Goal: Task Accomplishment & Management: Manage account settings

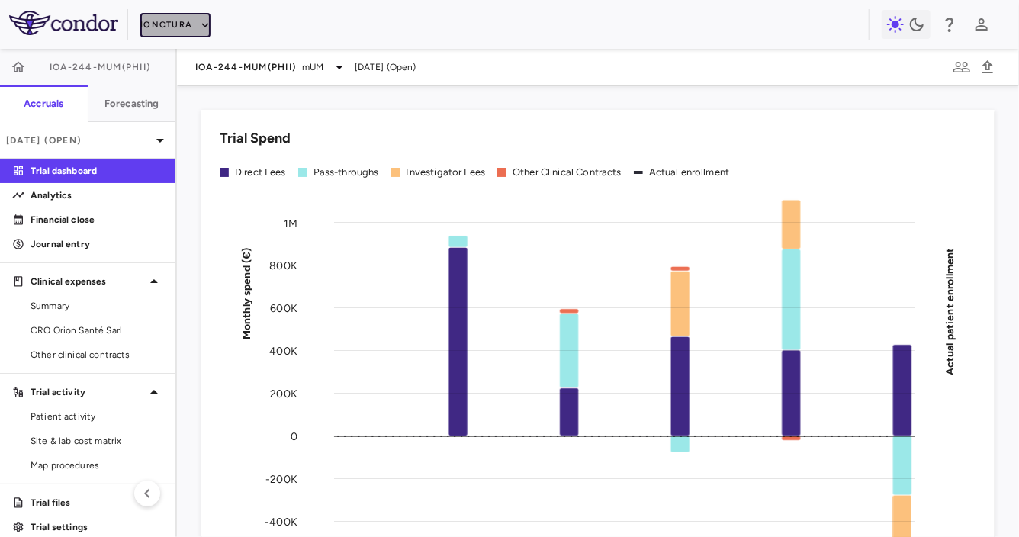
click at [174, 13] on button "iOnctura" at bounding box center [175, 25] width 70 height 24
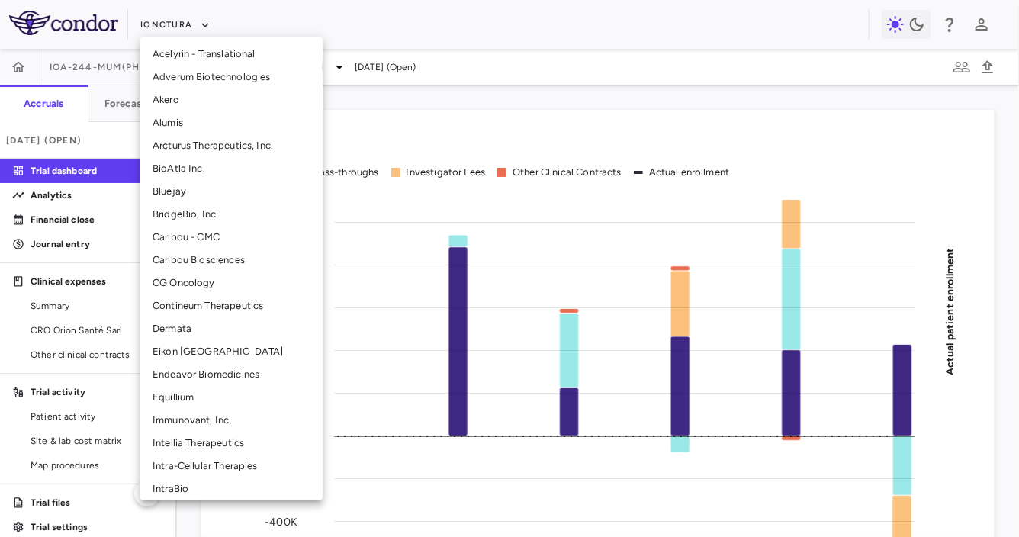
scroll to position [92, 0]
click at [187, 461] on li "Intra-Cellular Therapies" at bounding box center [231, 466] width 182 height 23
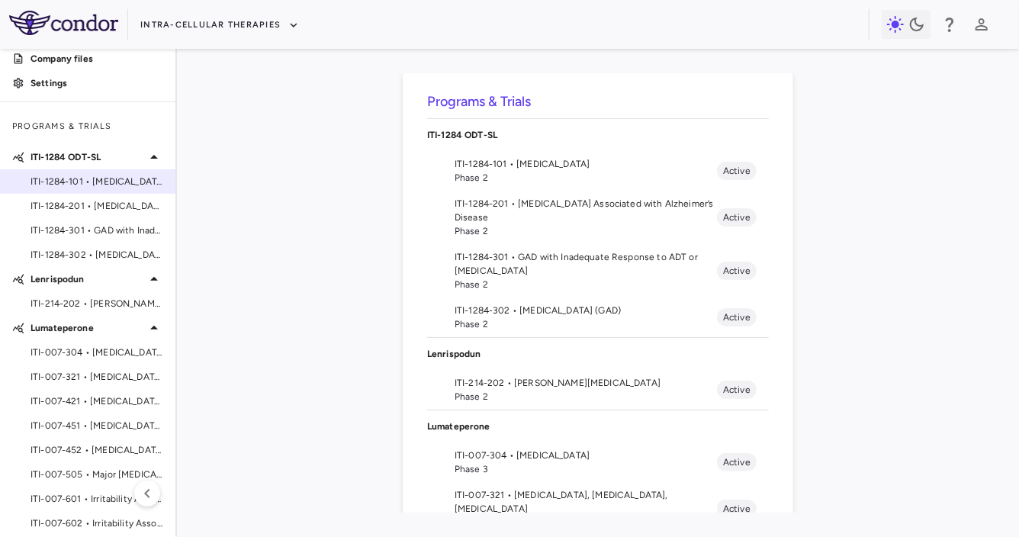
scroll to position [195, 0]
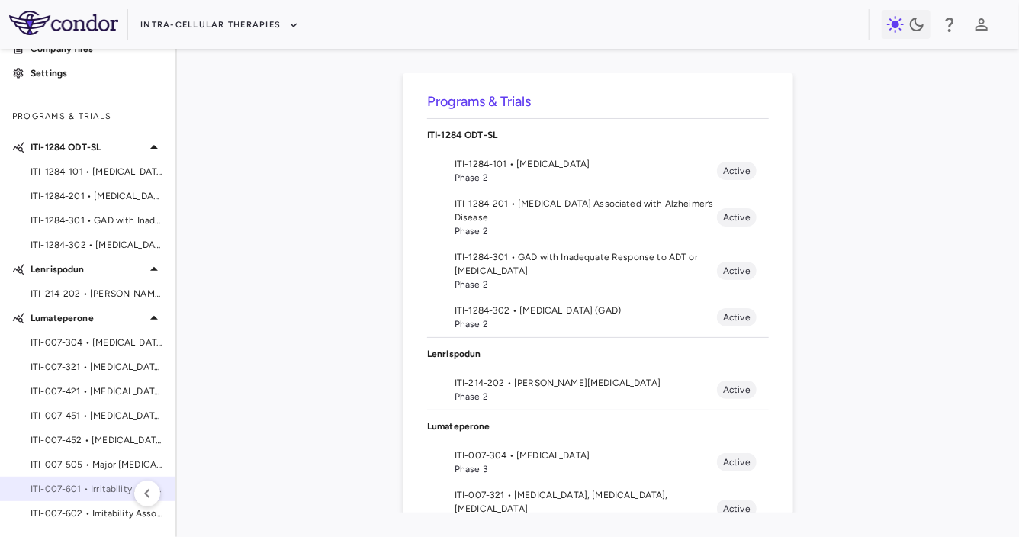
click at [78, 488] on span "ITI-007-601 • Irritability Associated with [MEDICAL_DATA]" at bounding box center [97, 489] width 133 height 14
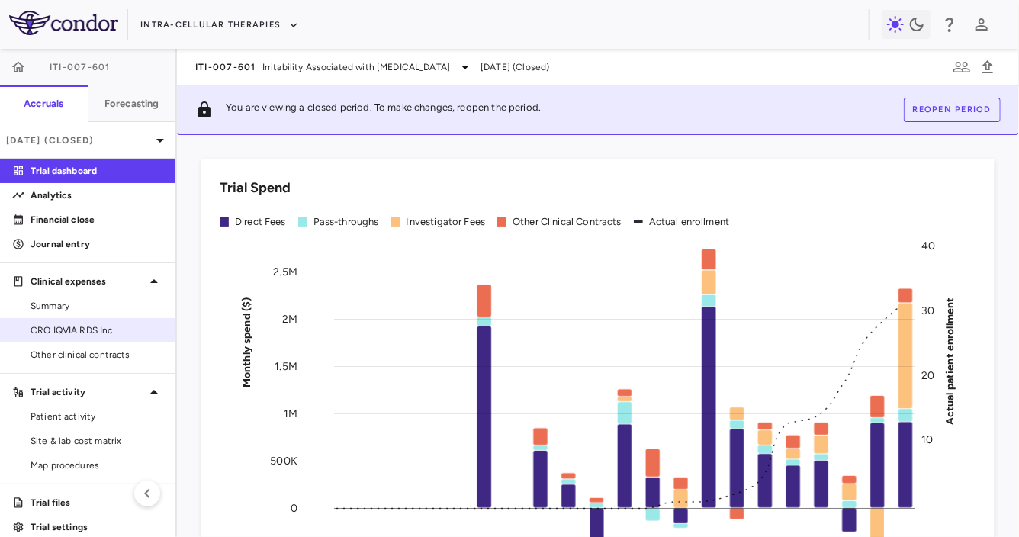
click at [63, 331] on span "CRO IQVIA RDS Inc." at bounding box center [97, 330] width 133 height 14
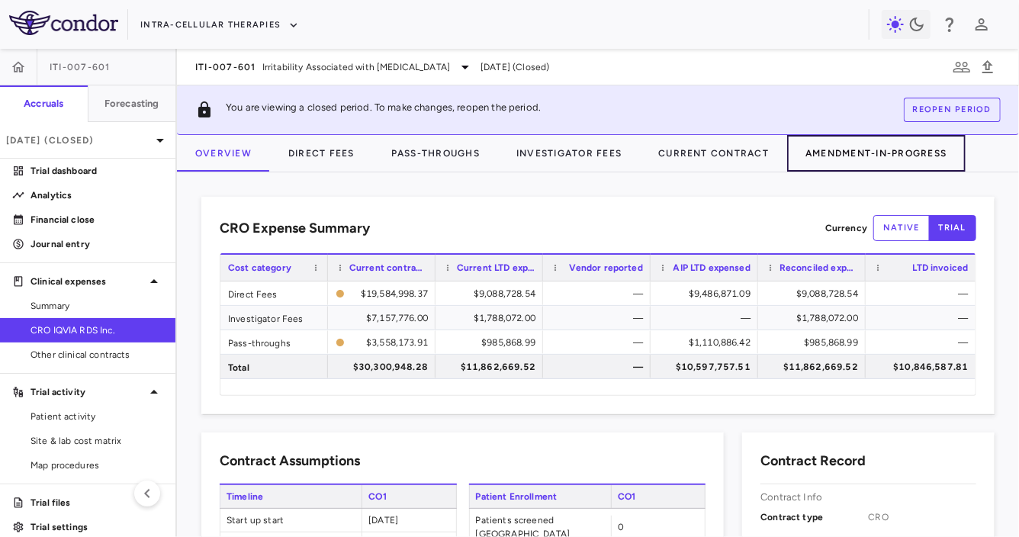
click at [889, 153] on button "Amendment-In-Progress" at bounding box center [876, 153] width 178 height 37
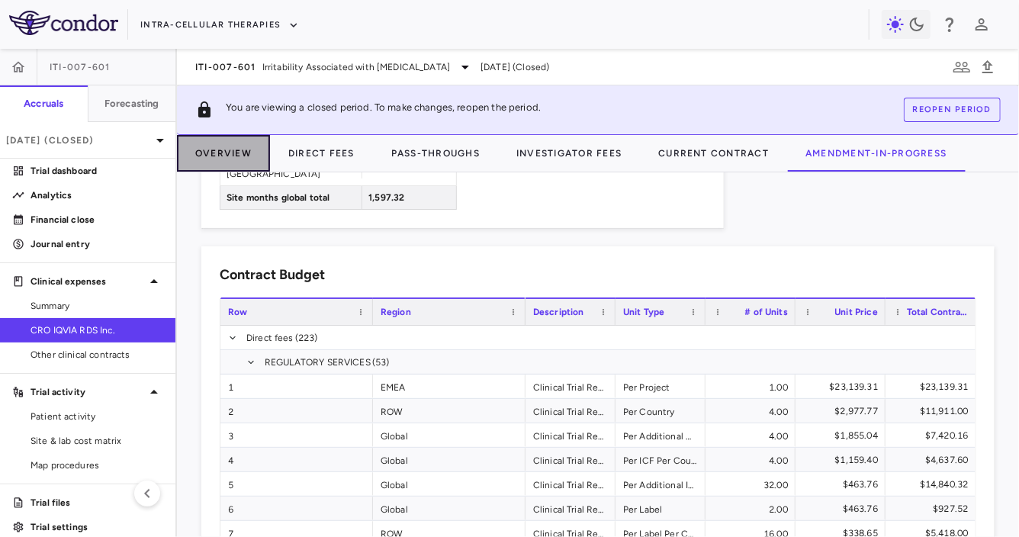
click at [239, 159] on button "Overview" at bounding box center [223, 153] width 93 height 37
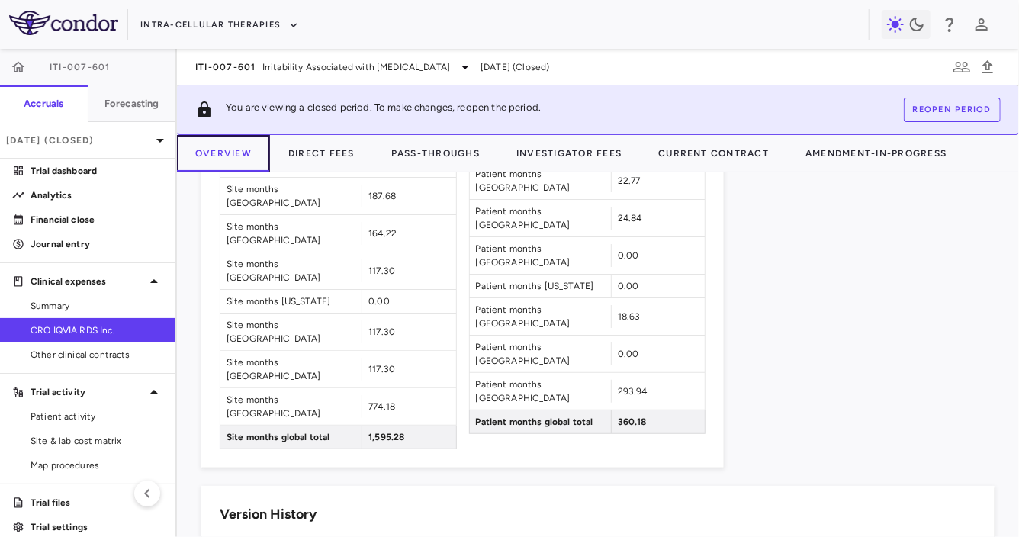
scroll to position [1549, 0]
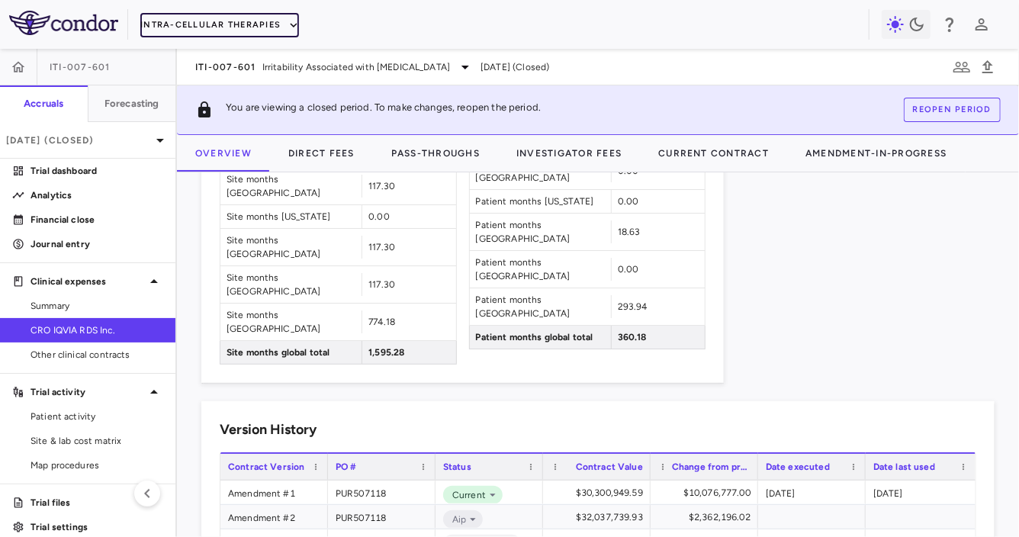
click at [219, 25] on button "Intra-Cellular Therapies" at bounding box center [219, 25] width 159 height 24
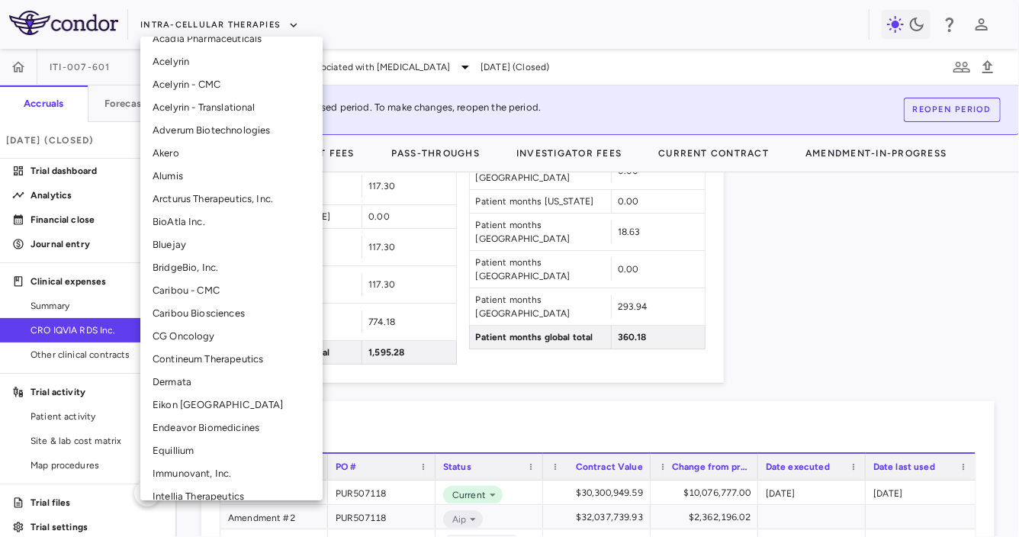
scroll to position [57, 0]
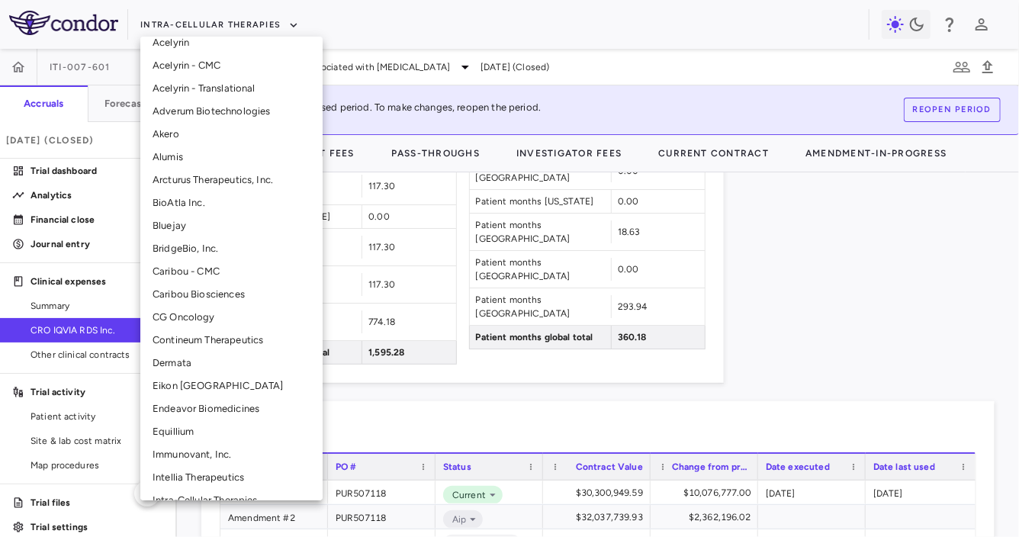
click at [178, 316] on li "CG Oncology" at bounding box center [231, 317] width 182 height 23
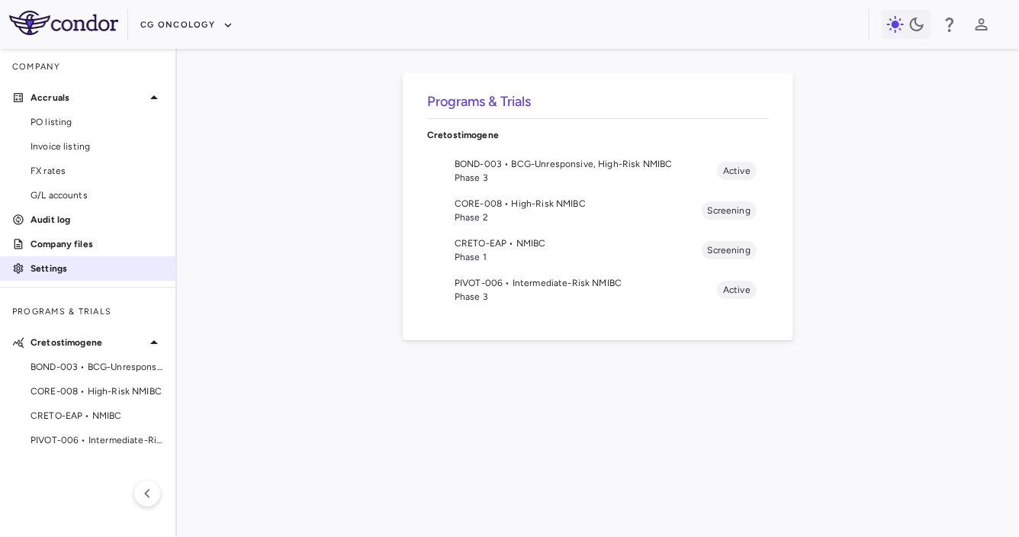
click at [69, 268] on p "Settings" at bounding box center [97, 269] width 133 height 14
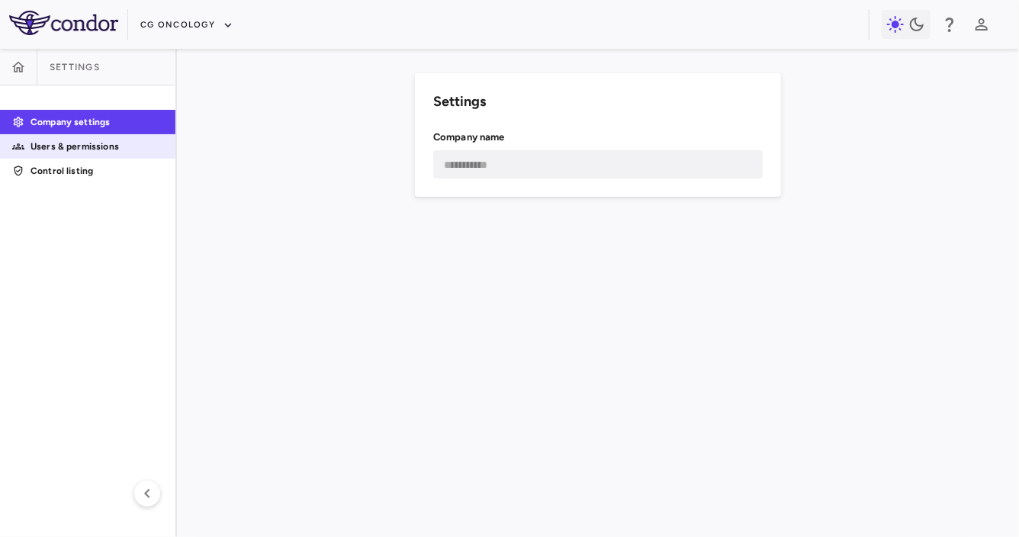
click at [92, 143] on p "Users & permissions" at bounding box center [97, 147] width 133 height 14
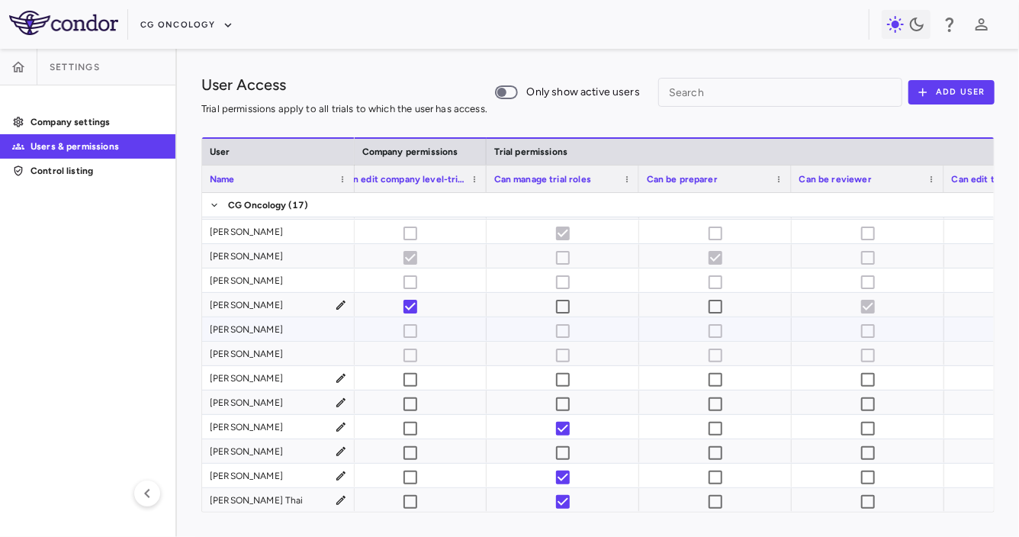
scroll to position [0, 1108]
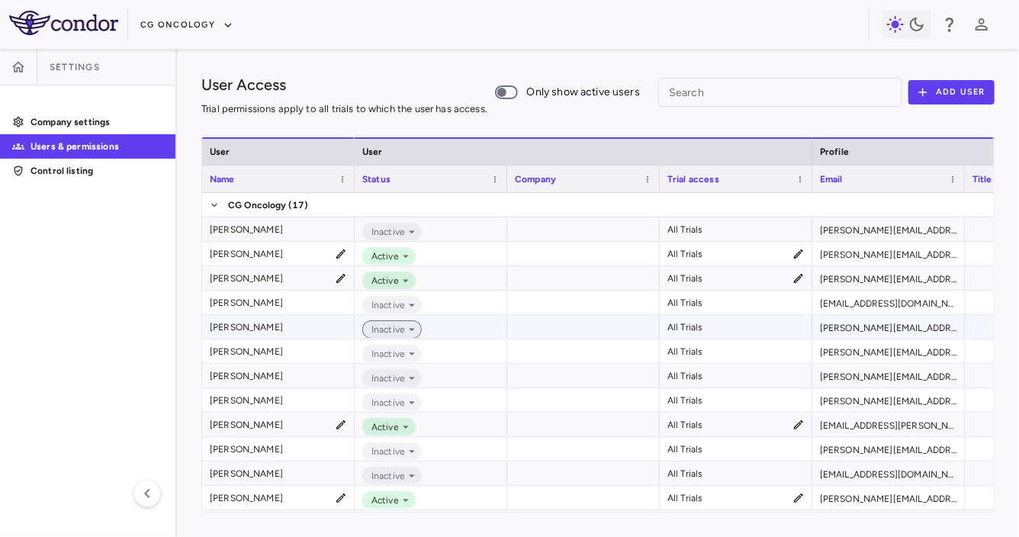
click at [410, 329] on icon at bounding box center [412, 330] width 6 height 3
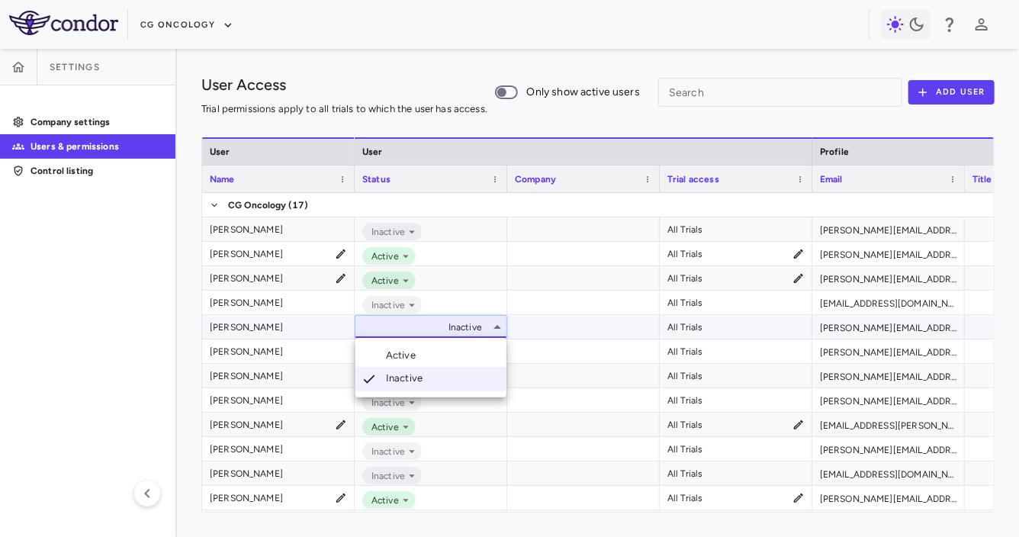
click at [405, 358] on div "Active" at bounding box center [404, 356] width 36 height 14
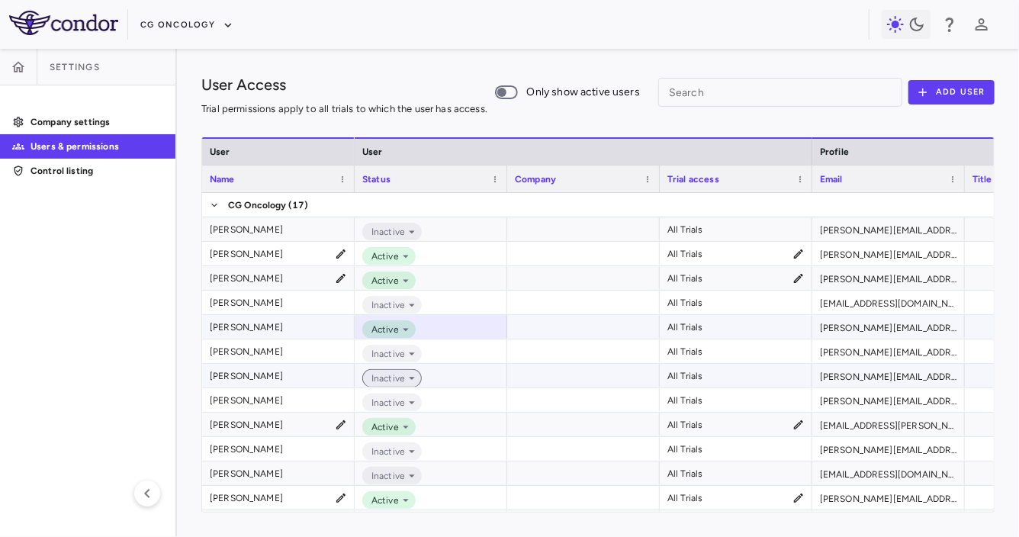
click at [396, 379] on span "Inactive" at bounding box center [385, 378] width 40 height 14
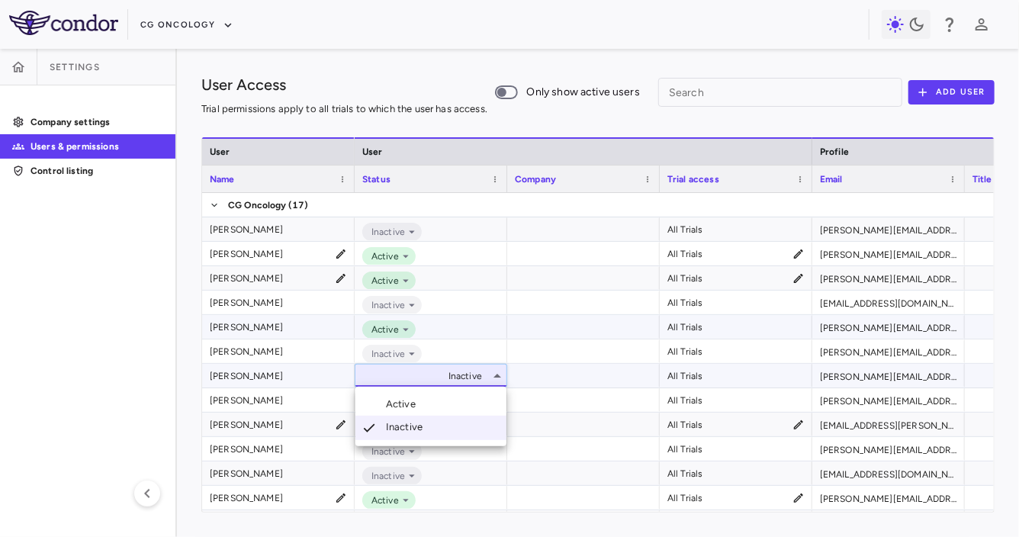
click at [396, 400] on div "Active" at bounding box center [404, 404] width 36 height 14
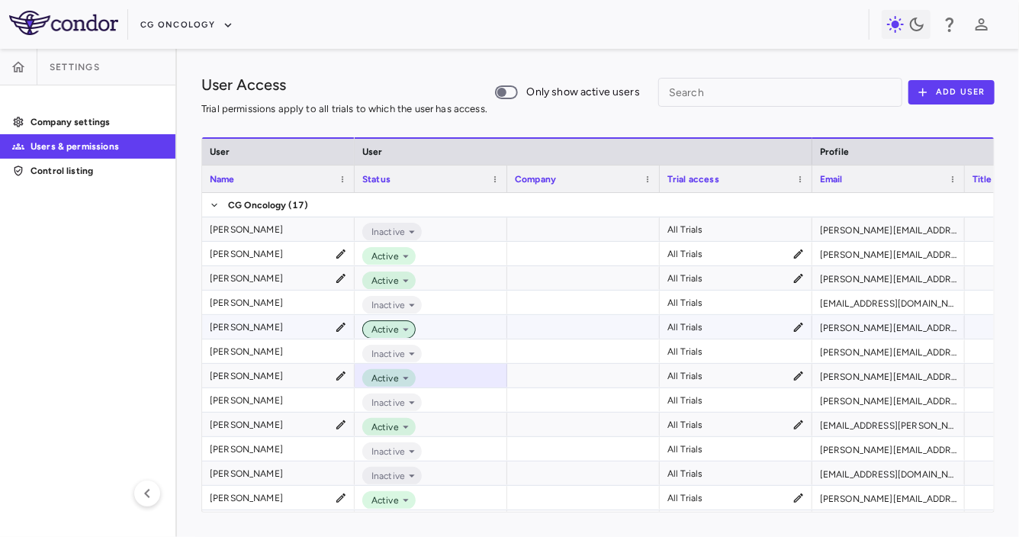
click at [380, 330] on span "Active" at bounding box center [382, 330] width 34 height 14
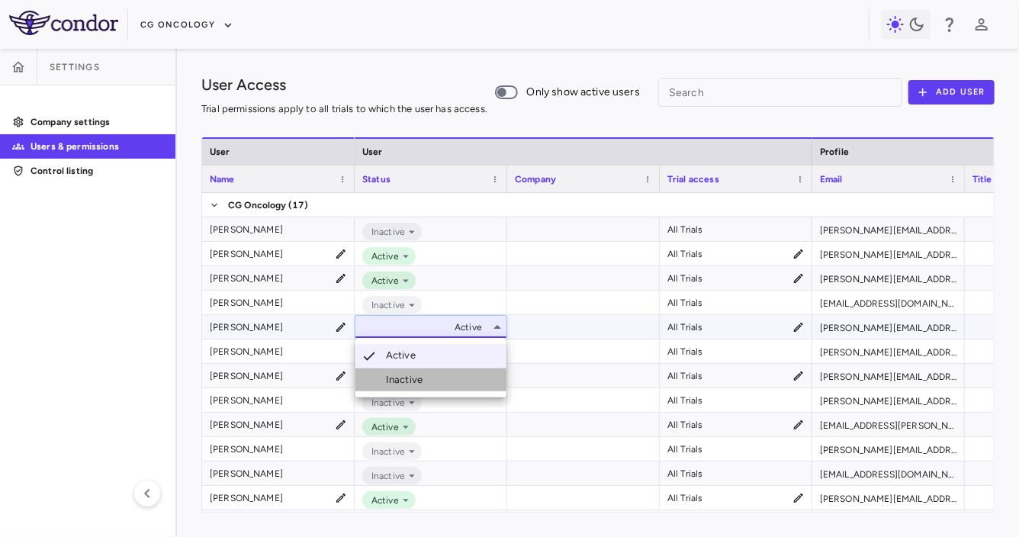
click at [395, 380] on div "Inactive" at bounding box center [407, 380] width 43 height 14
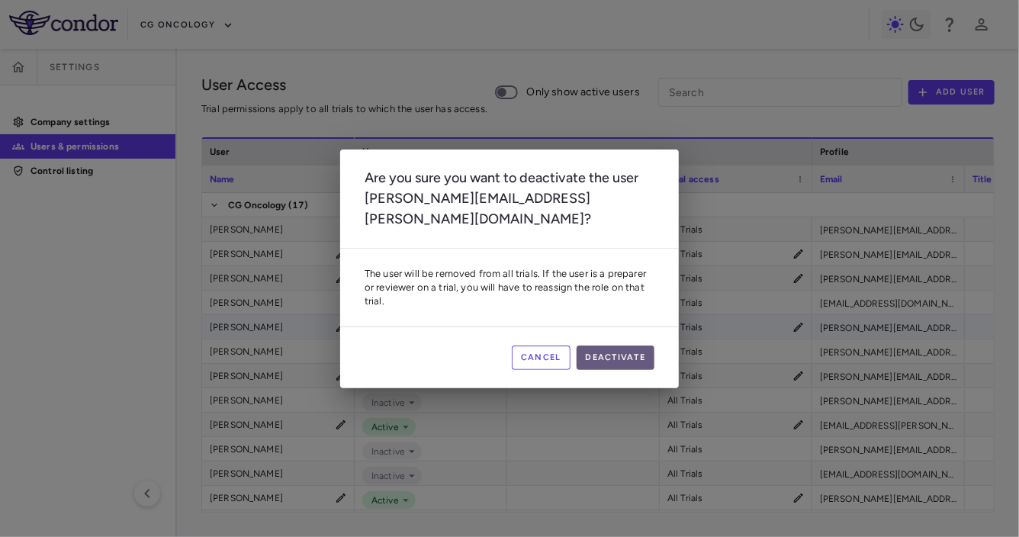
click at [602, 348] on button "Deactivate" at bounding box center [616, 357] width 79 height 24
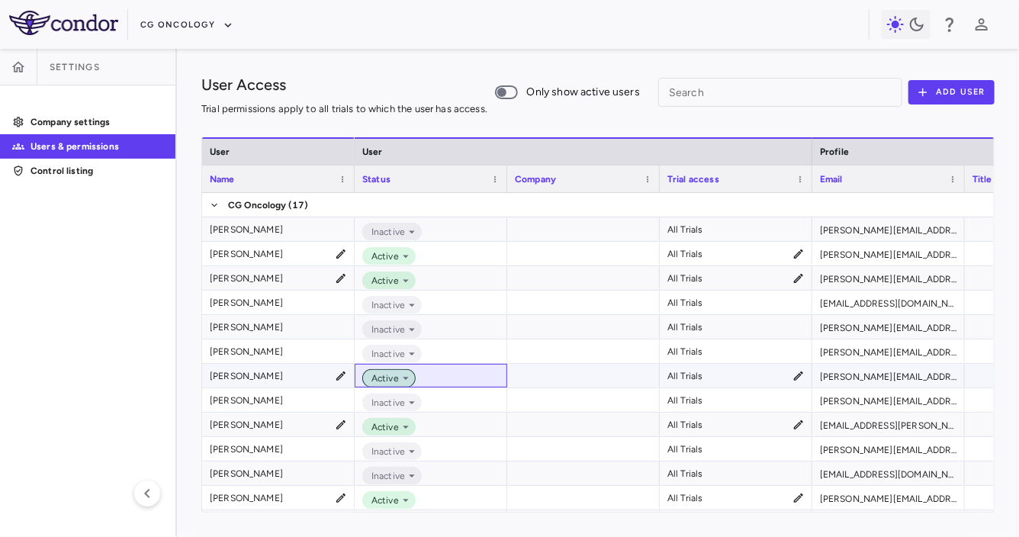
click at [399, 384] on icon at bounding box center [406, 378] width 14 height 14
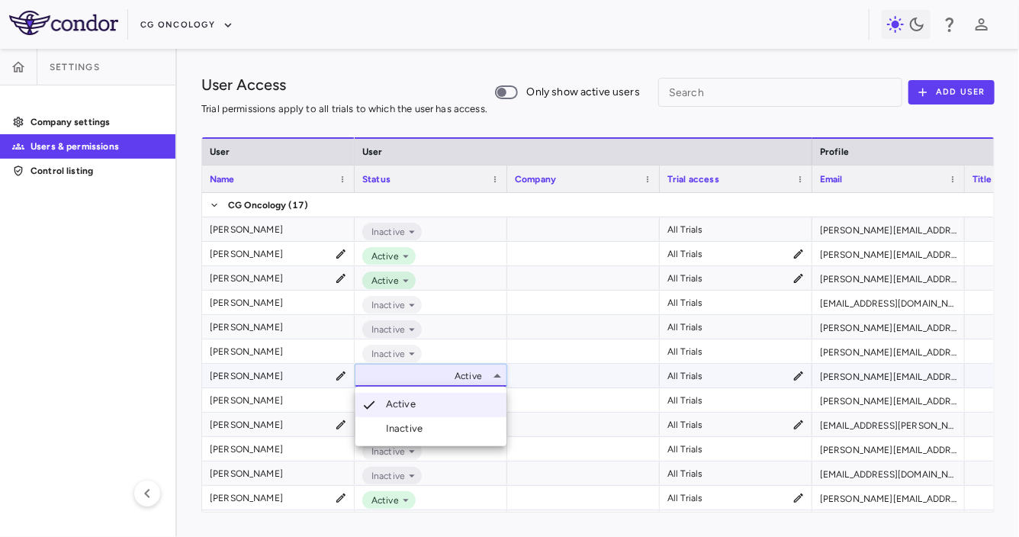
click at [453, 420] on li "Inactive" at bounding box center [430, 428] width 151 height 23
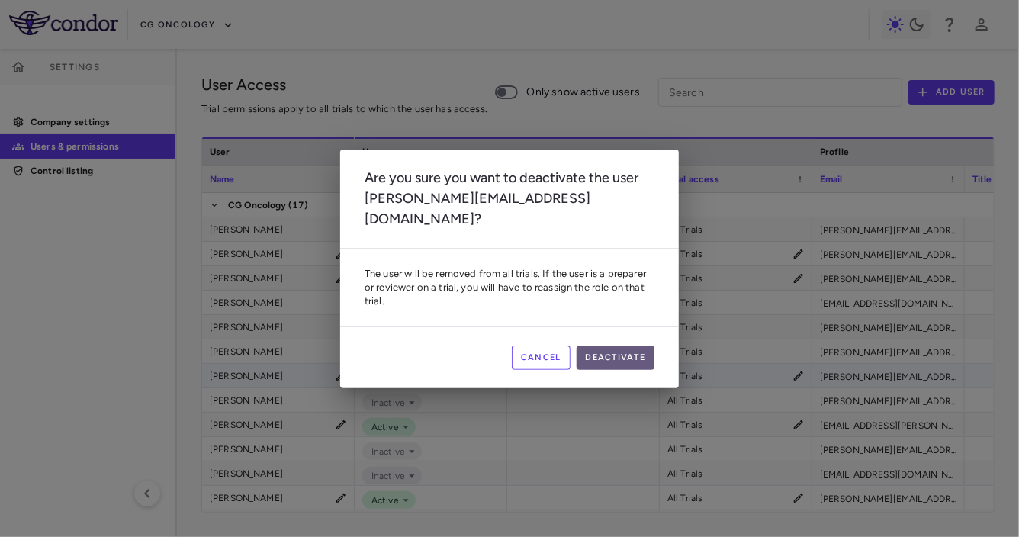
click at [599, 352] on button "Deactivate" at bounding box center [616, 357] width 79 height 24
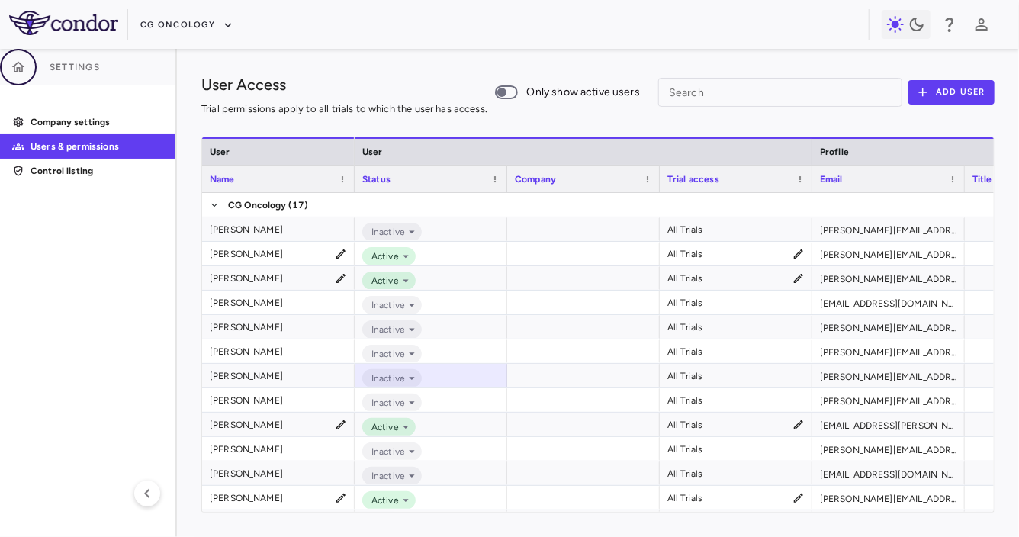
click at [23, 69] on icon "button" at bounding box center [18, 66] width 15 height 15
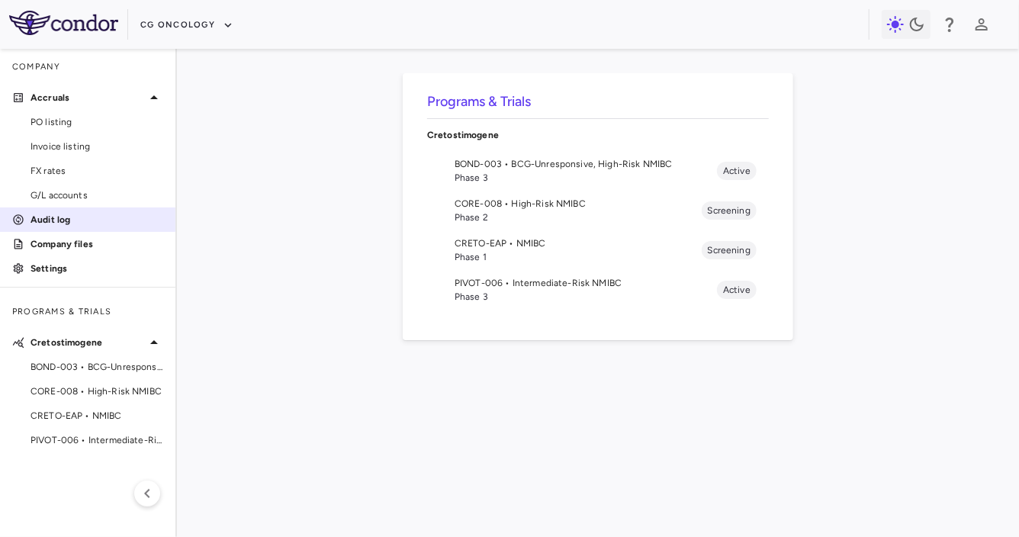
click at [76, 226] on p "Audit log" at bounding box center [97, 220] width 133 height 14
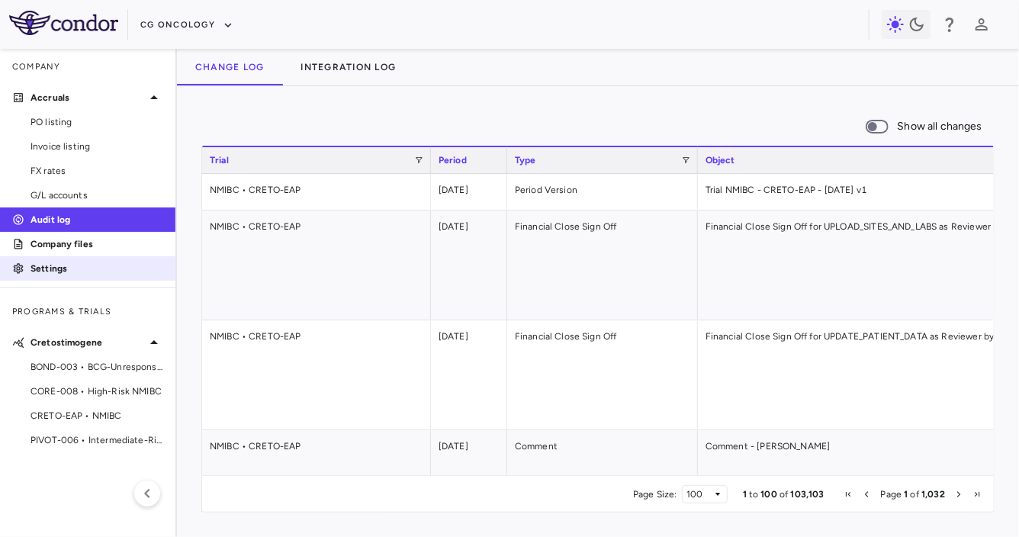
click at [63, 273] on p "Settings" at bounding box center [97, 269] width 133 height 14
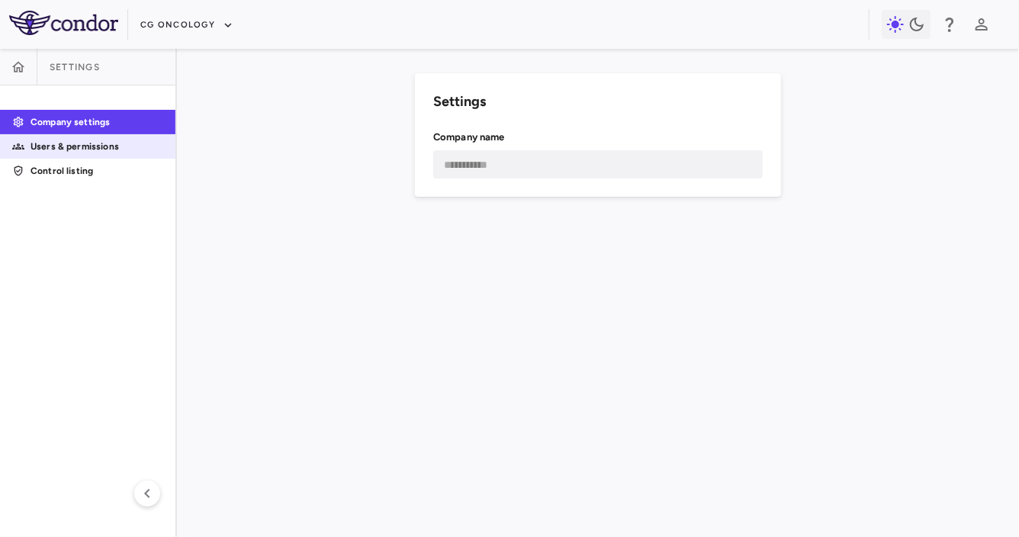
click at [99, 153] on p "Users & permissions" at bounding box center [97, 147] width 133 height 14
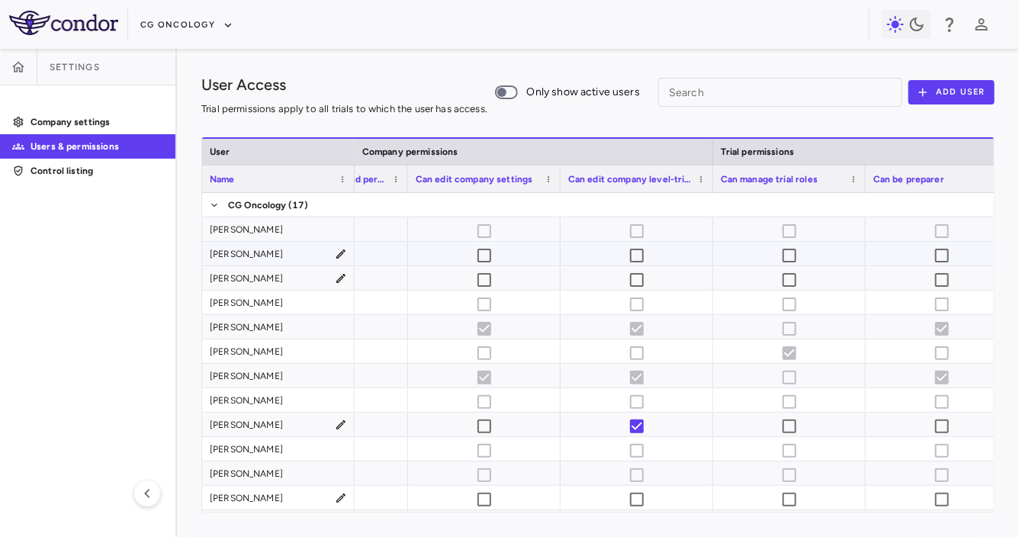
scroll to position [0, 1017]
